Goal: Navigation & Orientation: Find specific page/section

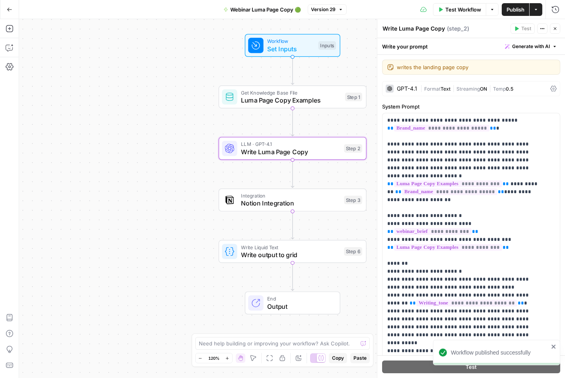
scroll to position [629, 0]
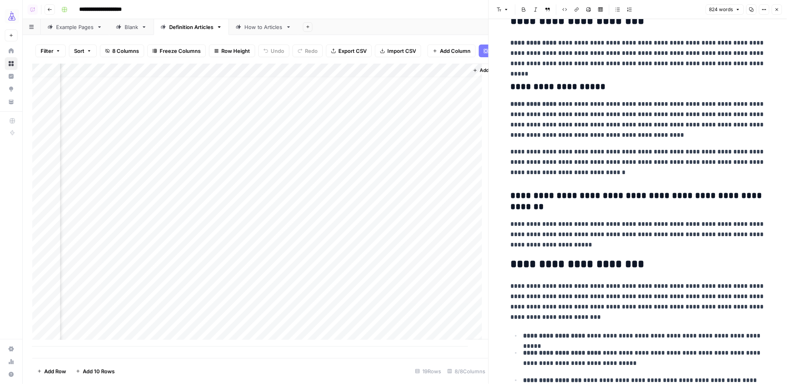
scroll to position [30, 0]
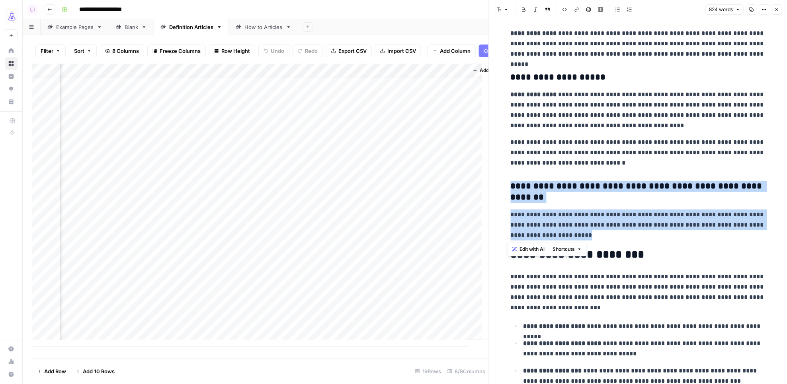
drag, startPoint x: 593, startPoint y: 237, endPoint x: 505, endPoint y: 186, distance: 102.2
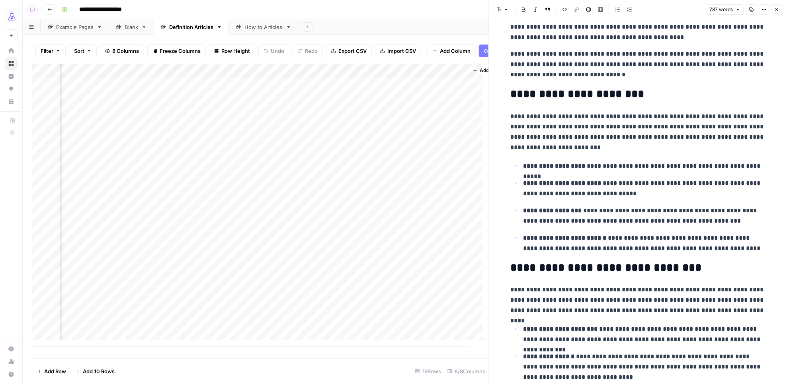
scroll to position [132, 0]
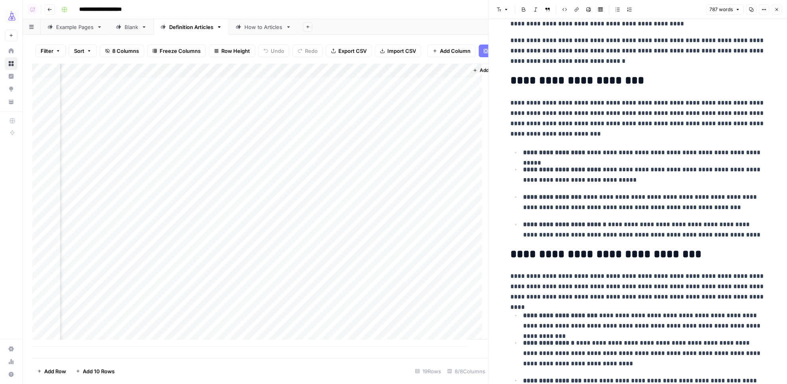
click at [537, 169] on strong "**********" at bounding box center [562, 170] width 78 height 6
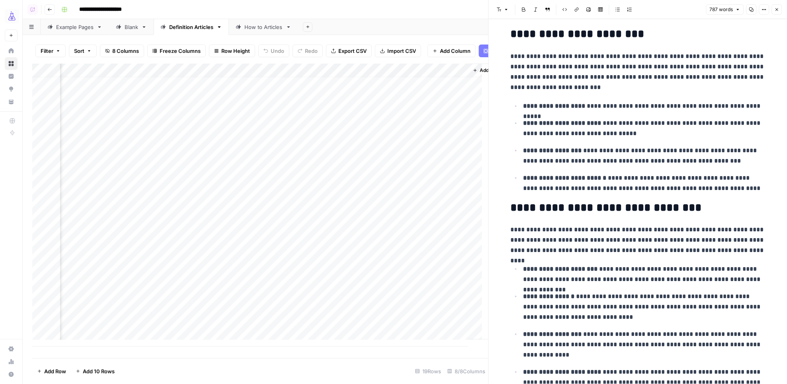
scroll to position [179, 0]
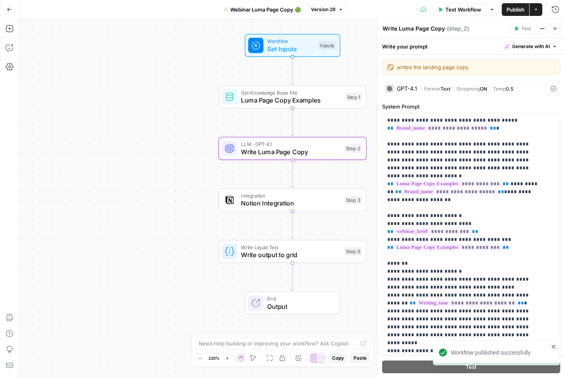
scroll to position [629, 0]
